Goal: Task Accomplishment & Management: Use online tool/utility

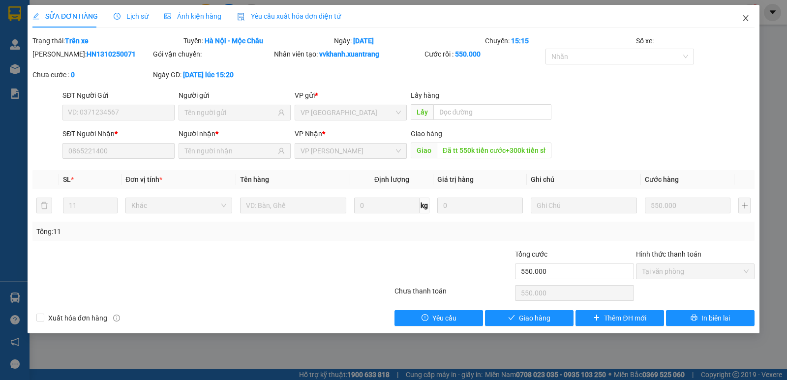
click at [745, 18] on icon "close" at bounding box center [744, 18] width 5 height 6
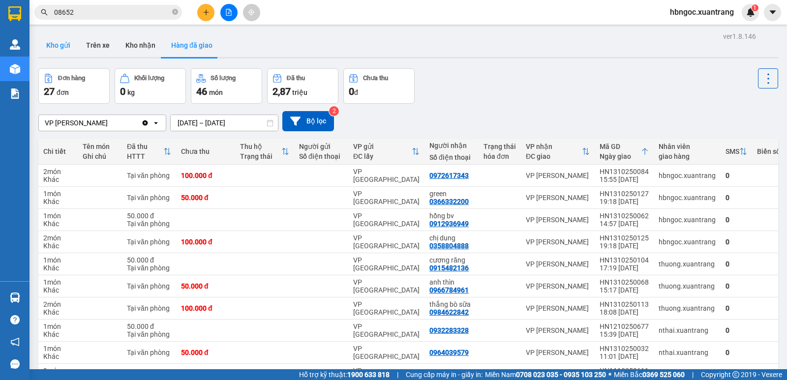
click at [57, 46] on button "Kho gửi" at bounding box center [58, 45] width 40 height 24
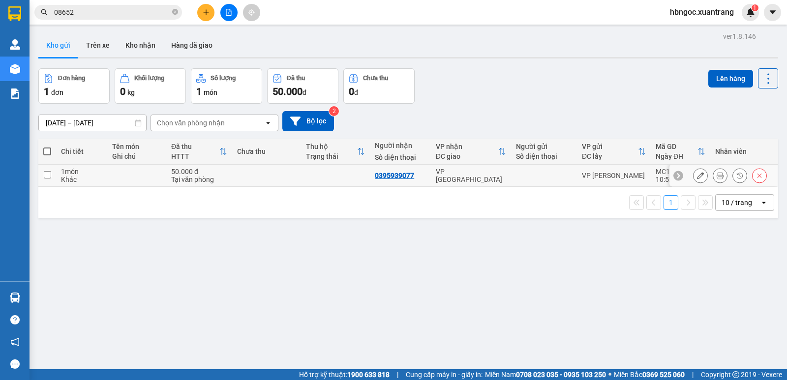
click at [697, 176] on icon at bounding box center [700, 175] width 7 height 7
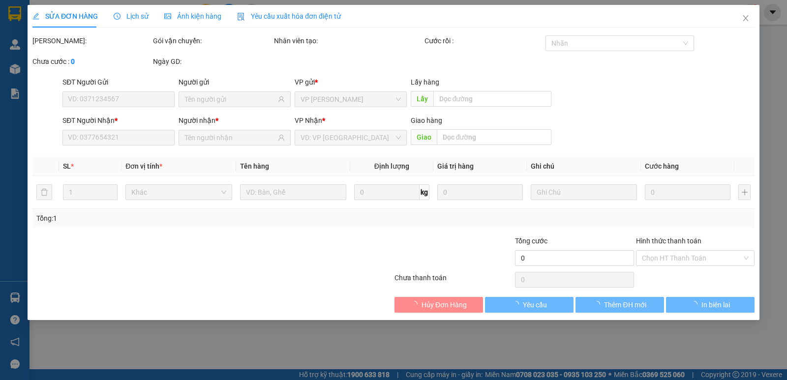
type input "0395939077"
type input "50.000"
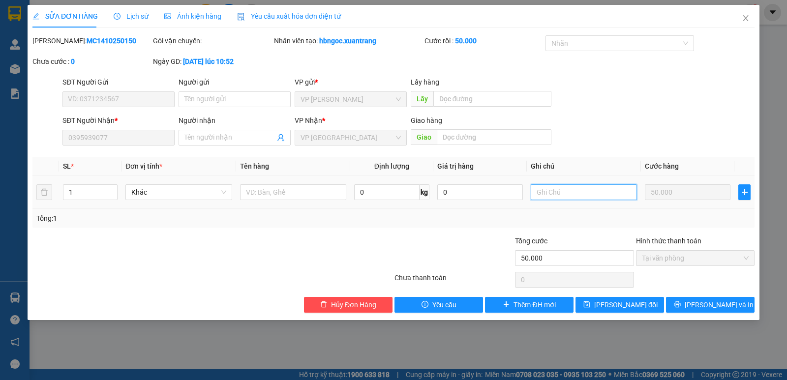
click at [581, 189] on input "text" at bounding box center [583, 192] width 106 height 16
type input "d"
type input "đ"
type input "D"
type input "dtt cước +xe ôm 40k"
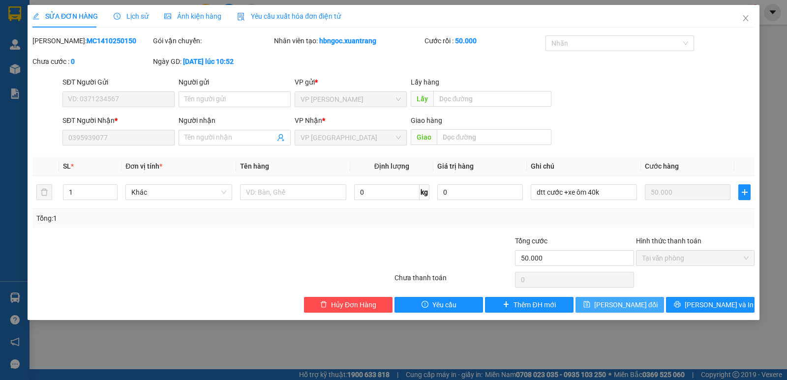
click at [636, 302] on span "[PERSON_NAME] đổi" at bounding box center [625, 304] width 63 height 11
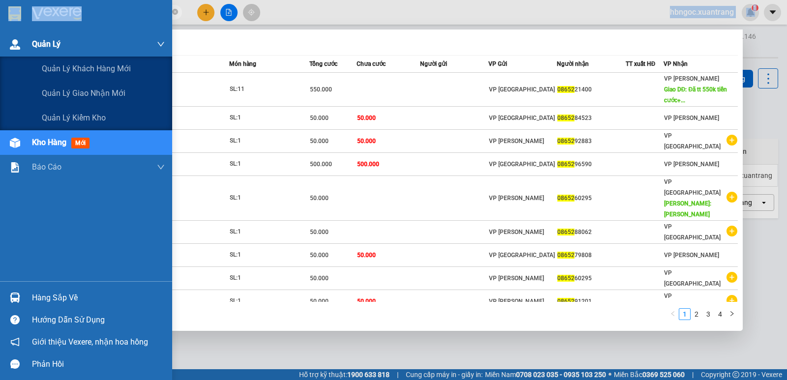
drag, startPoint x: 116, startPoint y: 19, endPoint x: 16, endPoint y: 32, distance: 100.7
click at [17, 32] on section "Kết quả [PERSON_NAME] ( 36 ) Bộ lọc Mã ĐH Trạng thái Món hàng [PERSON_NAME] [PE…" at bounding box center [393, 190] width 787 height 380
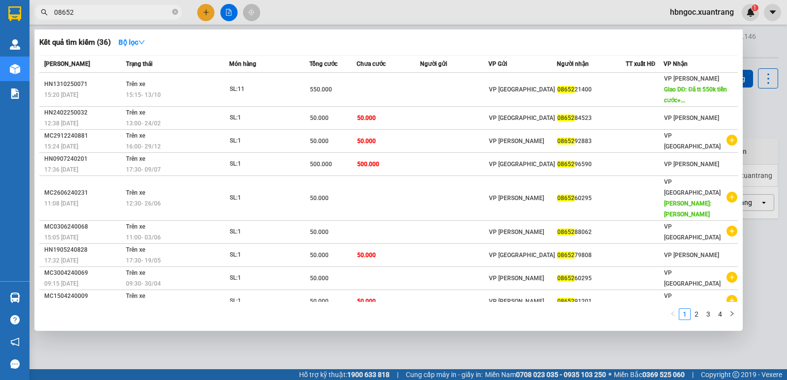
click at [86, 10] on input "08652" at bounding box center [112, 12] width 116 height 11
type input "0"
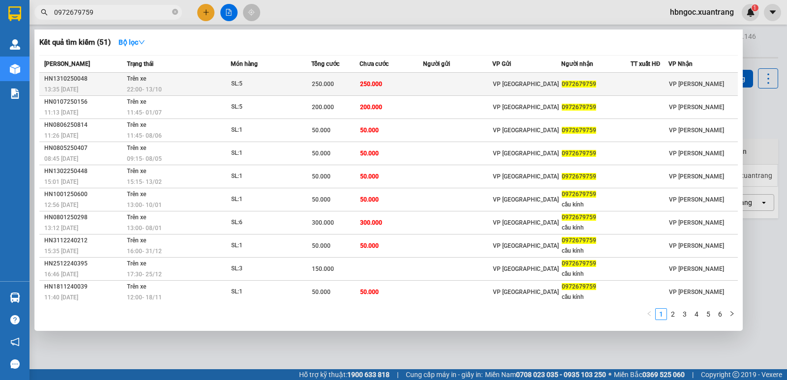
type input "0972679759"
click at [197, 89] on div "22:00 [DATE]" at bounding box center [178, 89] width 103 height 11
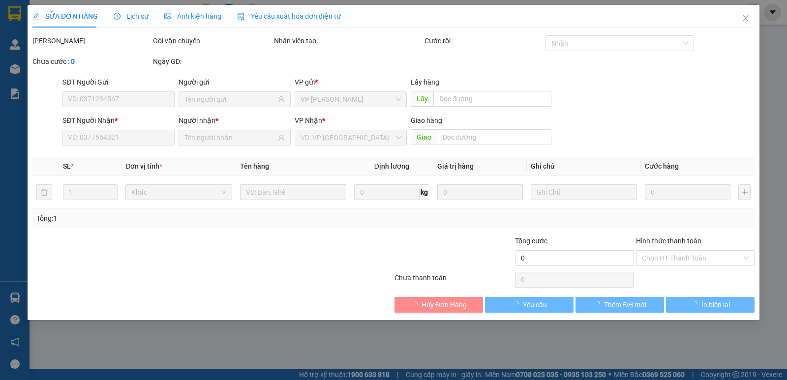
type input "0972679759"
type input "250.000"
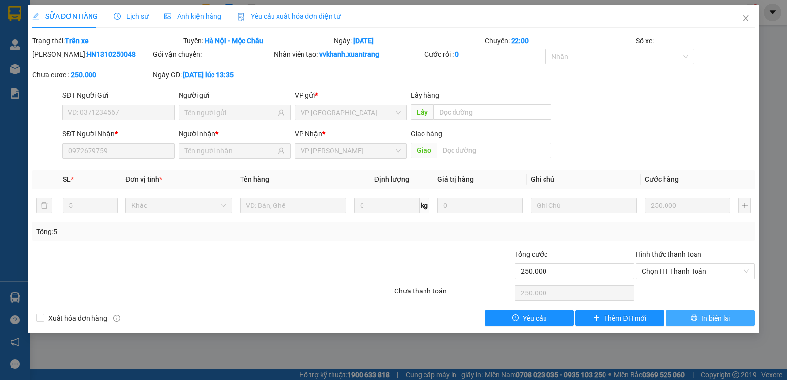
click at [694, 321] on span "printer" at bounding box center [693, 318] width 7 height 8
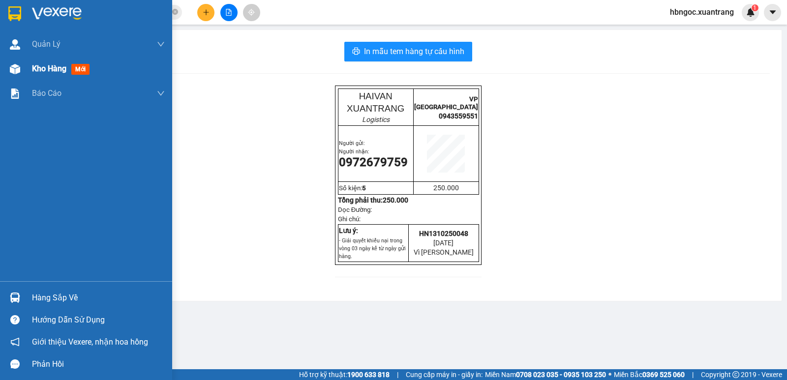
click at [22, 71] on div at bounding box center [14, 68] width 17 height 17
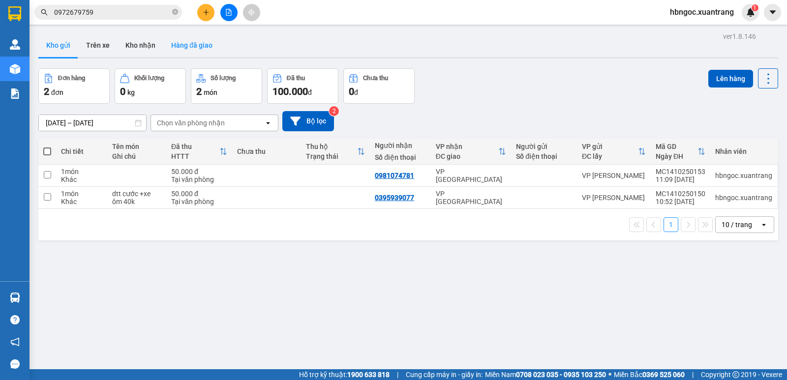
click at [214, 47] on button "Hàng đã giao" at bounding box center [191, 45] width 57 height 24
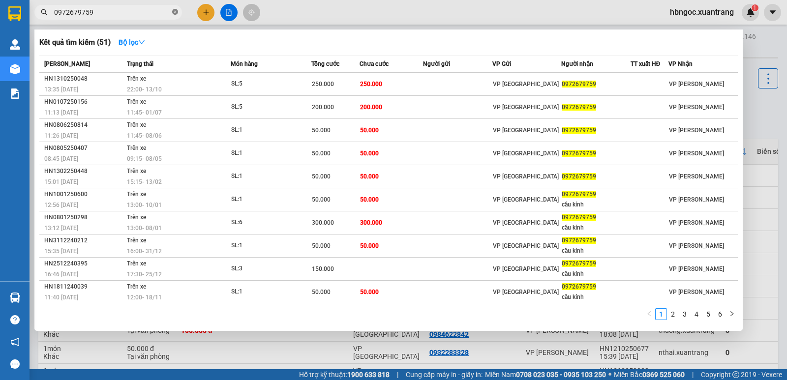
click at [176, 15] on icon "close-circle" at bounding box center [175, 12] width 6 height 6
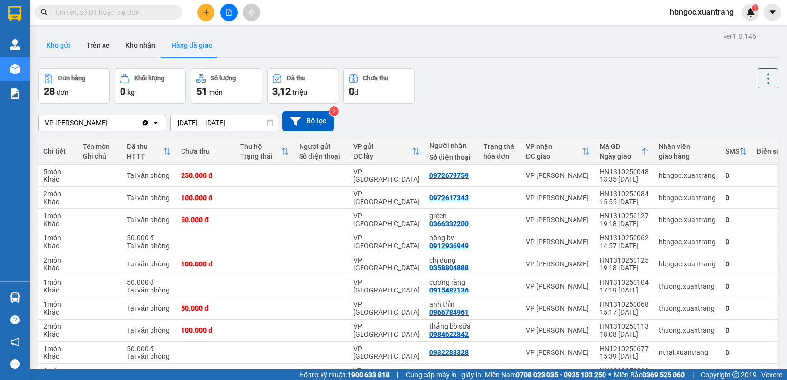
click at [70, 48] on button "Kho gửi" at bounding box center [58, 45] width 40 height 24
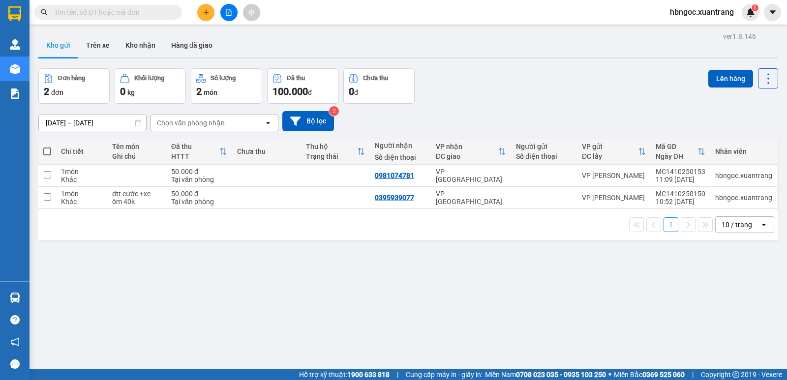
click at [233, 6] on button at bounding box center [228, 12] width 17 height 17
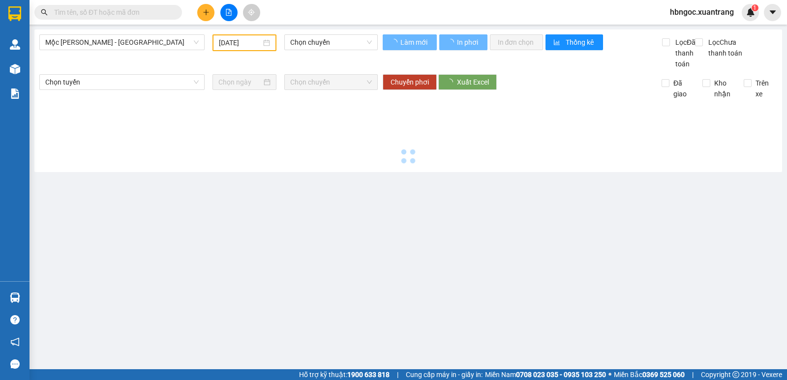
type input "[DATE]"
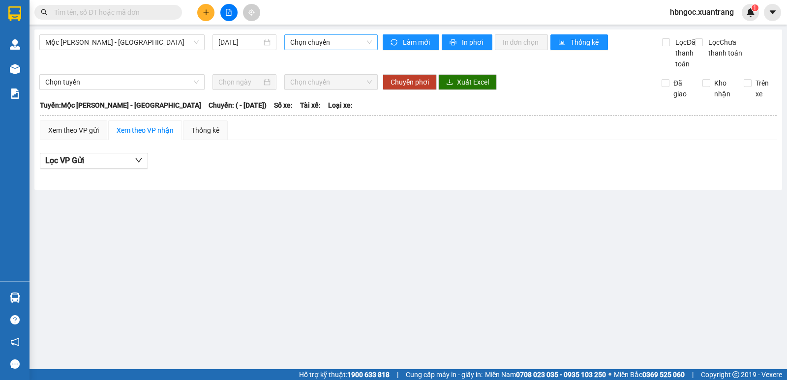
click at [308, 44] on span "Chọn chuyến" at bounding box center [330, 42] width 81 height 15
click at [138, 44] on span "Mộc [PERSON_NAME] - [GEOGRAPHIC_DATA]" at bounding box center [121, 42] width 153 height 15
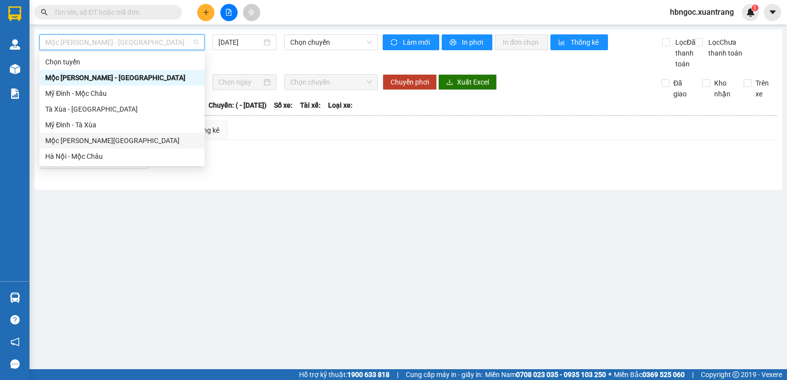
click at [132, 139] on div "Mộc [PERSON_NAME][GEOGRAPHIC_DATA]" at bounding box center [121, 140] width 153 height 11
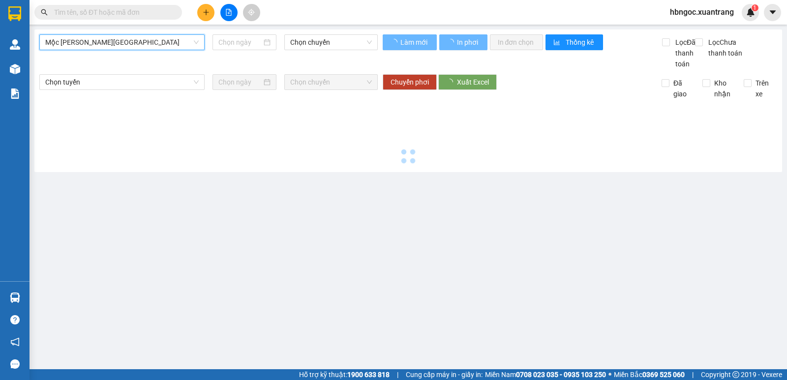
type input "[DATE]"
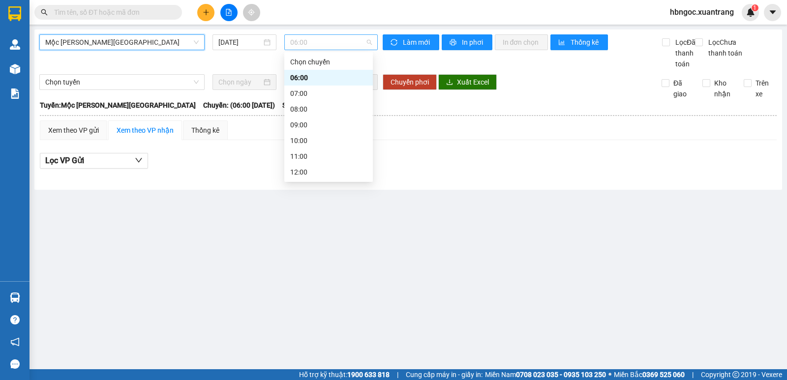
click at [308, 44] on span "06:00" at bounding box center [330, 42] width 81 height 15
click at [312, 156] on div "11:00" at bounding box center [328, 156] width 77 height 11
click at [316, 40] on span "11:00" at bounding box center [330, 42] width 81 height 15
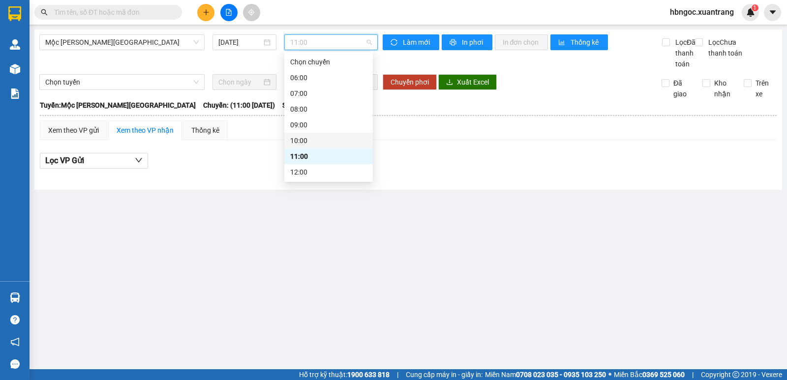
click at [308, 137] on div "10:00" at bounding box center [328, 140] width 77 height 11
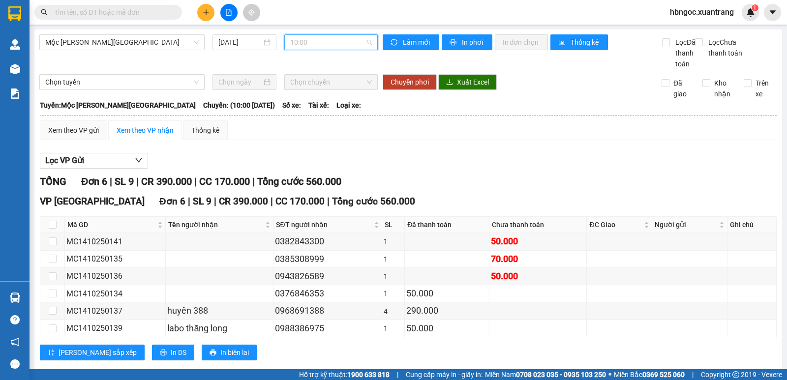
click at [330, 41] on span "10:00" at bounding box center [330, 42] width 81 height 15
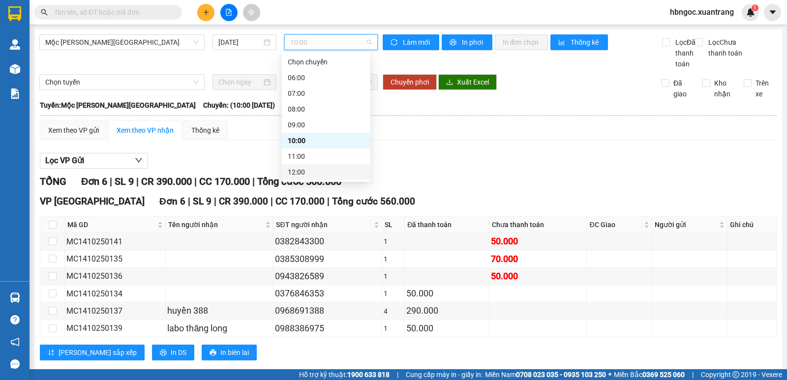
click at [440, 137] on div "Xem theo VP gửi Xem theo VP nhận Thống kê" at bounding box center [408, 130] width 736 height 20
